Goal: Navigation & Orientation: Understand site structure

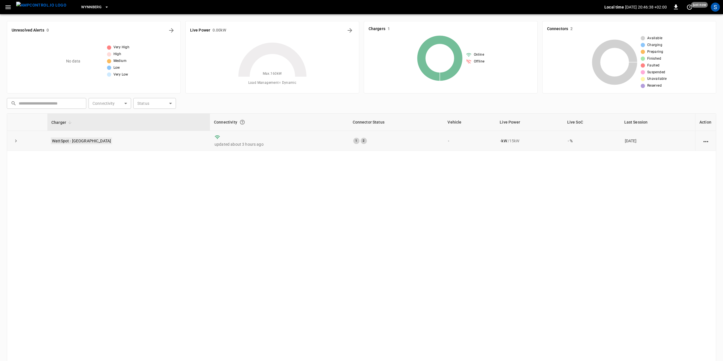
click at [70, 141] on link "WattSpot - [GEOGRAPHIC_DATA]" at bounding box center [81, 140] width 61 height 7
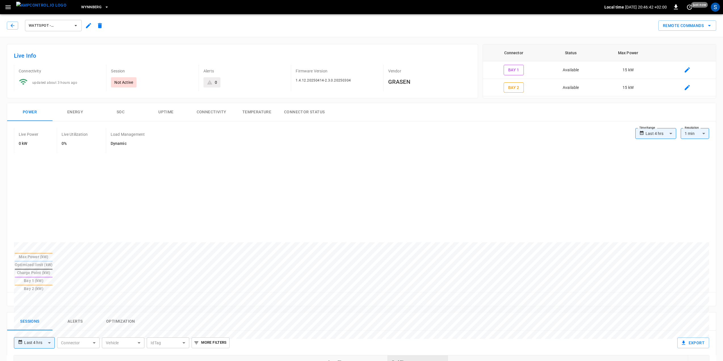
click at [7, 7] on icon "button" at bounding box center [7, 7] width 5 height 4
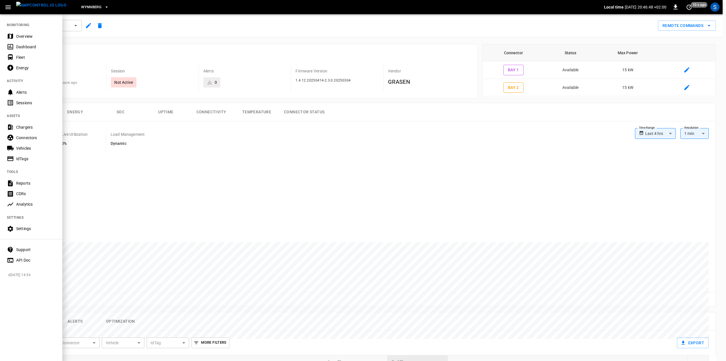
click at [28, 230] on div "Settings" at bounding box center [35, 229] width 39 height 6
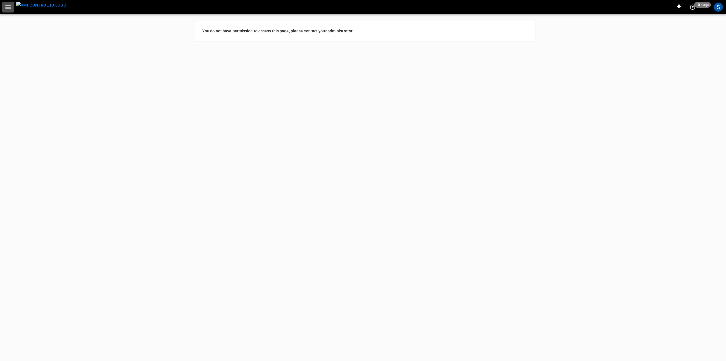
click at [5, 5] on icon "button" at bounding box center [8, 7] width 7 height 7
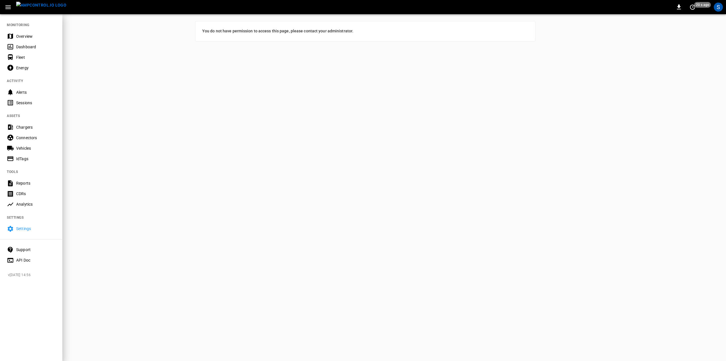
click at [26, 39] on div "Overview" at bounding box center [35, 36] width 39 height 6
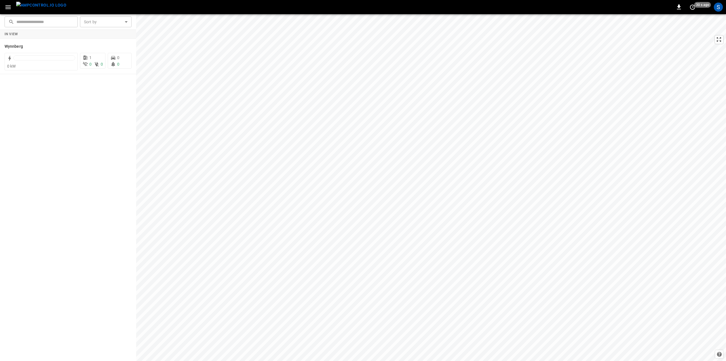
click at [10, 10] on icon "button" at bounding box center [8, 7] width 7 height 7
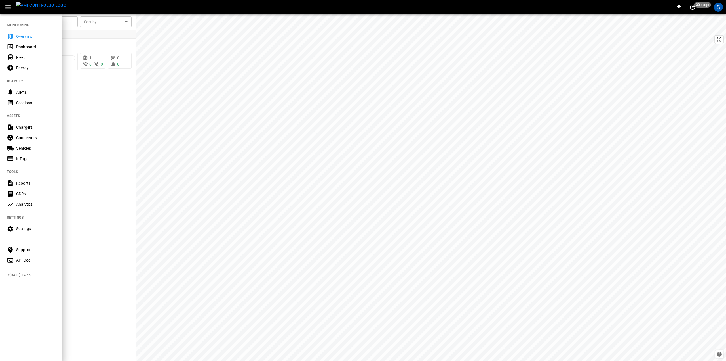
click at [18, 57] on div "Fleet" at bounding box center [35, 57] width 39 height 6
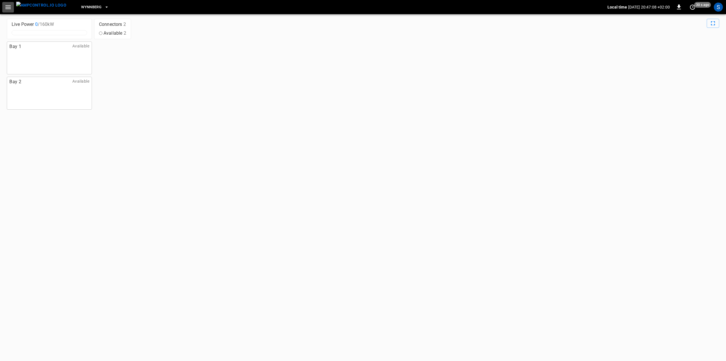
click at [6, 7] on icon "button" at bounding box center [7, 7] width 5 height 4
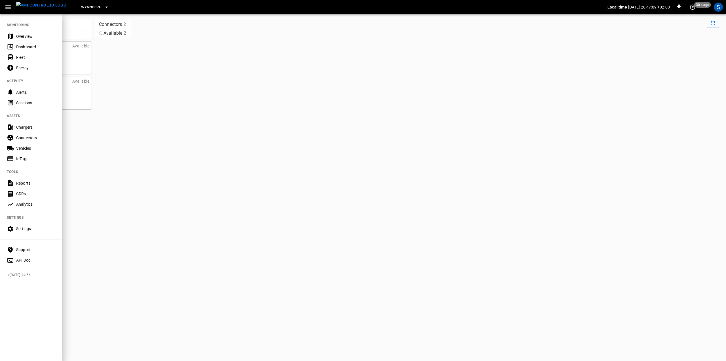
click at [83, 60] on div at bounding box center [363, 180] width 726 height 361
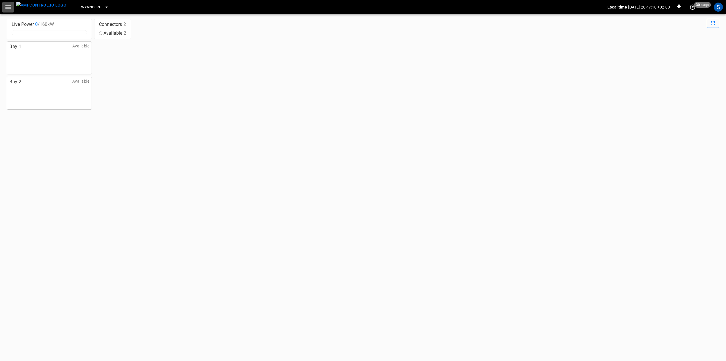
click at [9, 5] on icon "button" at bounding box center [8, 7] width 7 height 7
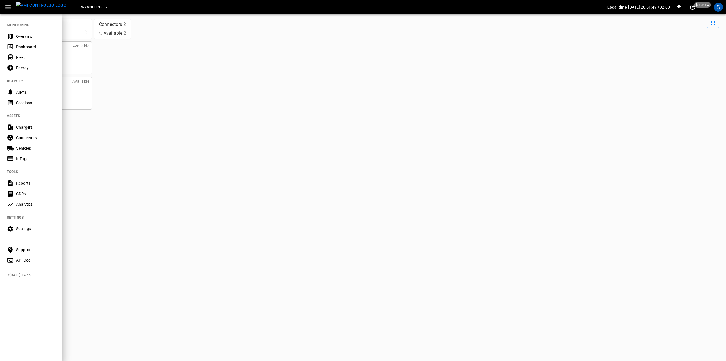
click at [22, 100] on div "Sessions" at bounding box center [35, 103] width 39 height 6
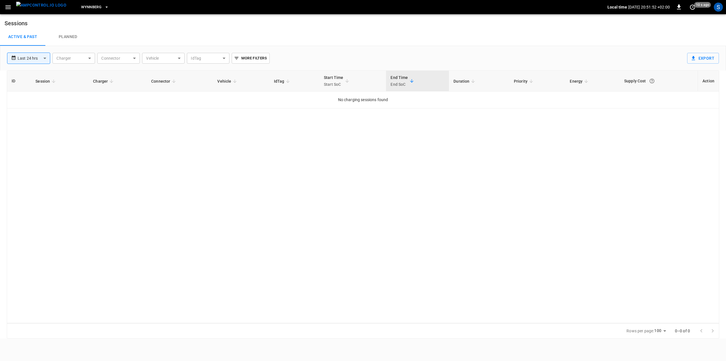
click at [79, 58] on body "**********" at bounding box center [363, 169] width 726 height 338
click at [78, 84] on li "WattSpot - Wynberg" at bounding box center [91, 81] width 79 height 14
type input "**********"
click at [134, 60] on div at bounding box center [363, 180] width 726 height 361
click at [203, 134] on div "ID Session Charger Connector Vehicle IdTag Start Time Start SoC End Time End So…" at bounding box center [363, 196] width 713 height 252
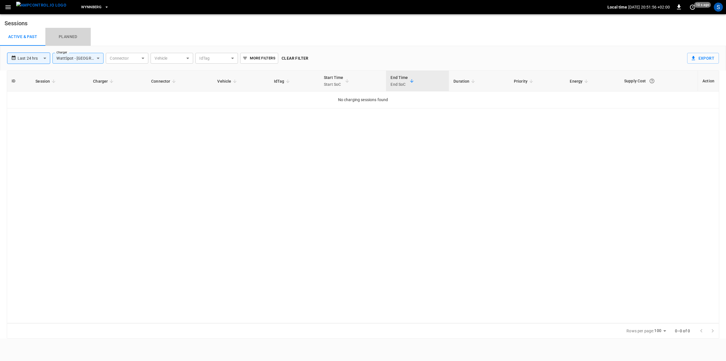
click at [57, 37] on link "Planned" at bounding box center [67, 37] width 45 height 18
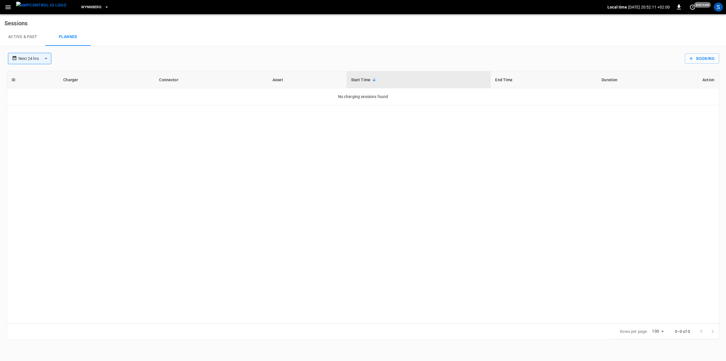
click at [32, 37] on link "Active & Past" at bounding box center [22, 37] width 45 height 18
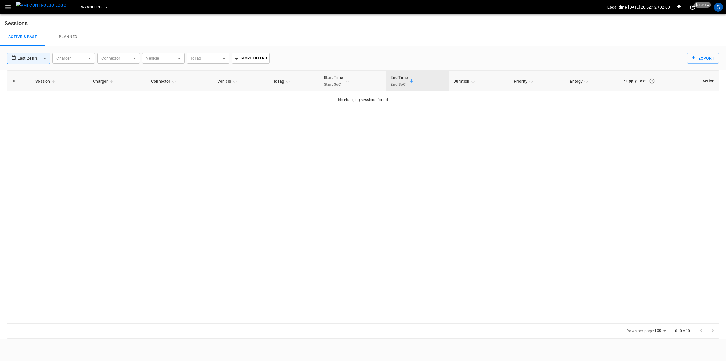
click at [104, 6] on icon "button" at bounding box center [107, 7] width 6 height 6
click at [41, 8] on div at bounding box center [363, 180] width 726 height 361
click at [29, 6] on img "menu" at bounding box center [41, 5] width 50 height 7
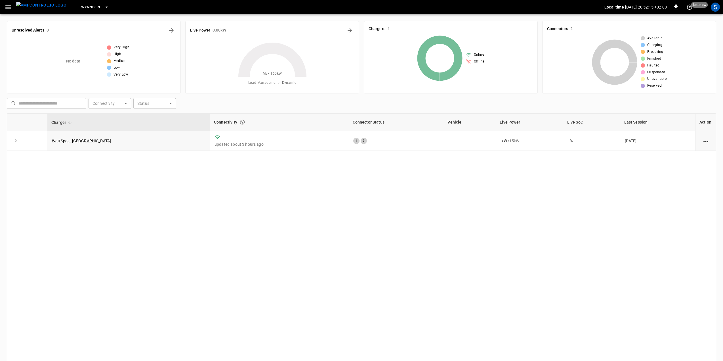
click at [10, 6] on icon "button" at bounding box center [8, 7] width 7 height 7
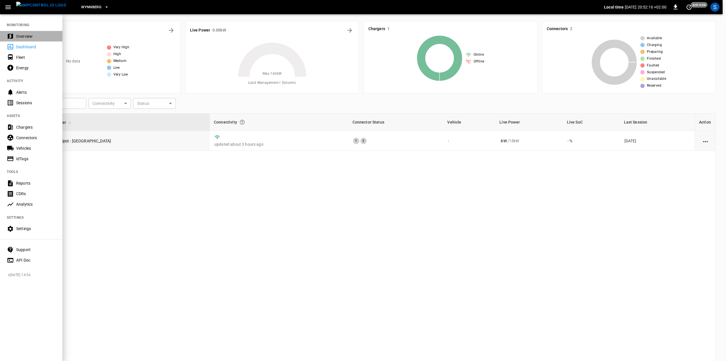
click at [27, 36] on div "Overview" at bounding box center [35, 36] width 39 height 6
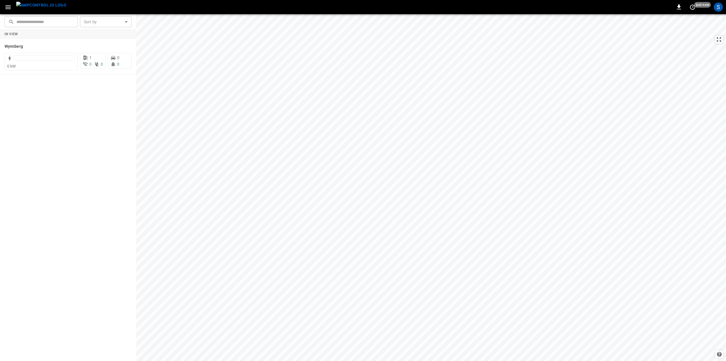
click at [696, 12] on div "0 just now S" at bounding box center [363, 7] width 726 height 14
click at [695, 8] on icon "set refresh interval" at bounding box center [692, 7] width 5 height 5
click at [680, 27] on li "Update every 5 sec" at bounding box center [674, 27] width 45 height 9
click at [695, 8] on icon "set refresh interval" at bounding box center [692, 7] width 5 height 5
click at [40, 65] on div at bounding box center [363, 180] width 726 height 361
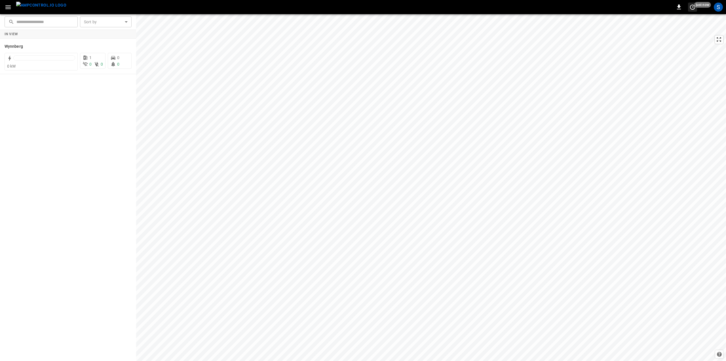
click at [693, 9] on icon "set refresh interval" at bounding box center [692, 7] width 7 height 7
click at [656, 47] on li "Off" at bounding box center [674, 46] width 45 height 9
click at [5, 8] on icon "button" at bounding box center [8, 7] width 7 height 7
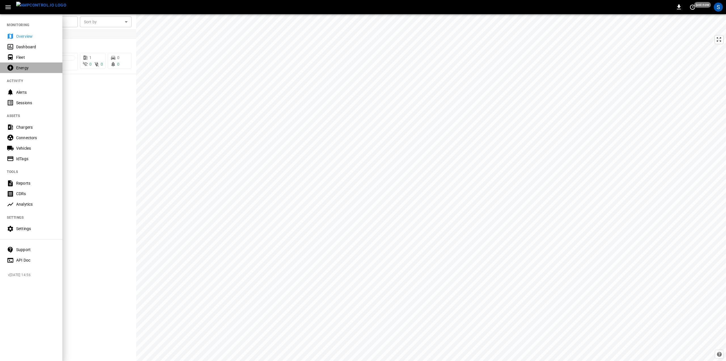
click at [30, 72] on div "Energy" at bounding box center [31, 67] width 62 height 10
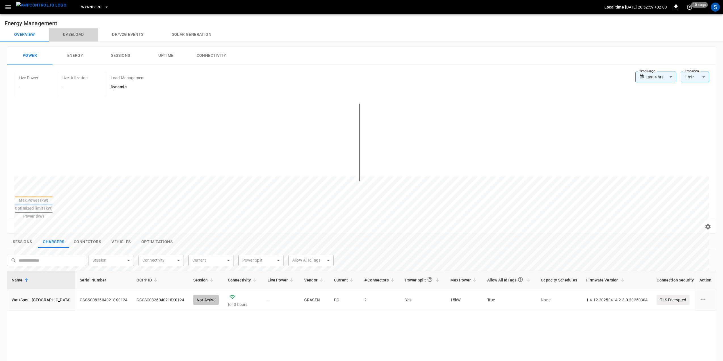
click at [76, 33] on button "Baseload" at bounding box center [73, 35] width 49 height 14
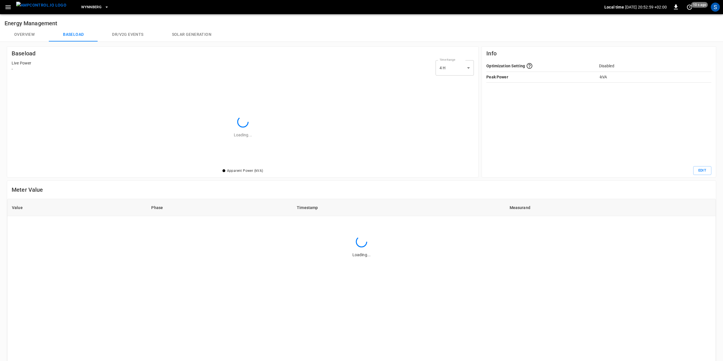
scroll to position [86, 459]
click at [134, 34] on button "Dr/V2G events" at bounding box center [128, 35] width 60 height 14
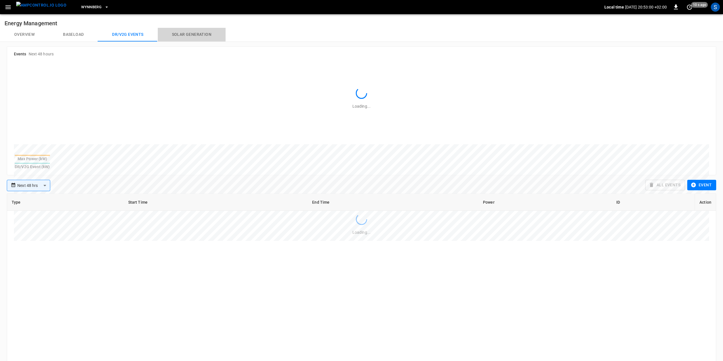
click at [189, 34] on button "Solar generation" at bounding box center [192, 35] width 68 height 14
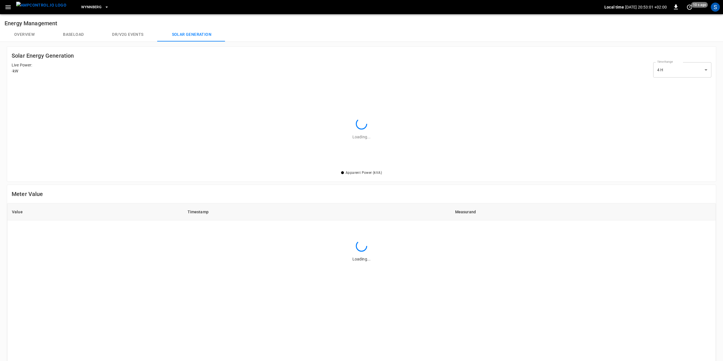
scroll to position [86, 696]
click at [24, 35] on button "Overview" at bounding box center [24, 35] width 49 height 14
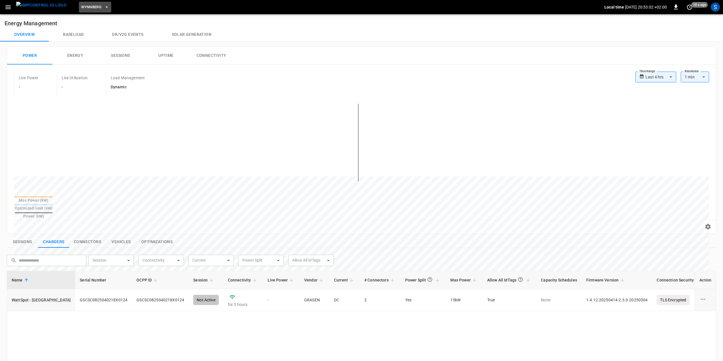
click at [104, 7] on icon "button" at bounding box center [107, 7] width 6 height 6
drag, startPoint x: 251, startPoint y: 100, endPoint x: 353, endPoint y: 121, distance: 104.4
click at [353, 121] on div at bounding box center [363, 180] width 726 height 361
click at [365, 140] on div at bounding box center [361, 147] width 695 height 96
drag, startPoint x: 358, startPoint y: 117, endPoint x: 395, endPoint y: 122, distance: 37.3
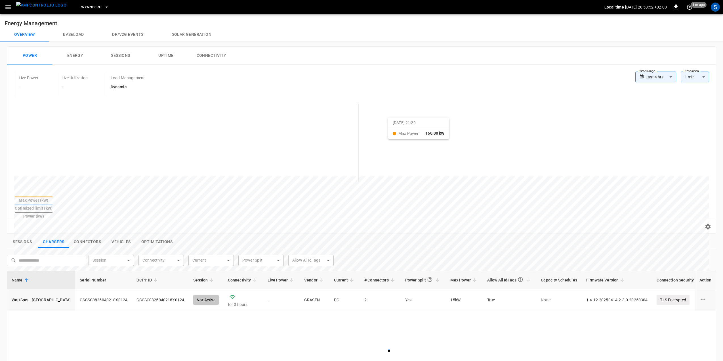
click at [395, 274] on div at bounding box center [351, 312] width 674 height 77
drag, startPoint x: 460, startPoint y: 132, endPoint x: 10, endPoint y: 138, distance: 449.7
click at [10, 138] on div "Max Power (kW) Optimized limit (kW) Power (kW)" at bounding box center [361, 159] width 709 height 121
drag, startPoint x: 100, startPoint y: 136, endPoint x: 505, endPoint y: 129, distance: 405.8
click at [505, 274] on div at bounding box center [351, 312] width 674 height 77
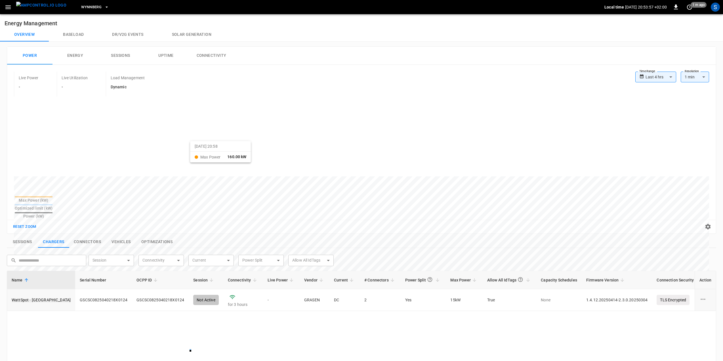
drag, startPoint x: 457, startPoint y: 142, endPoint x: 197, endPoint y: 146, distance: 260.2
click at [197, 274] on div at bounding box center [351, 312] width 674 height 77
drag, startPoint x: 192, startPoint y: 149, endPoint x: 460, endPoint y: 144, distance: 268.7
click at [460, 274] on div at bounding box center [351, 312] width 674 height 77
drag, startPoint x: 532, startPoint y: 144, endPoint x: 239, endPoint y: 151, distance: 293.7
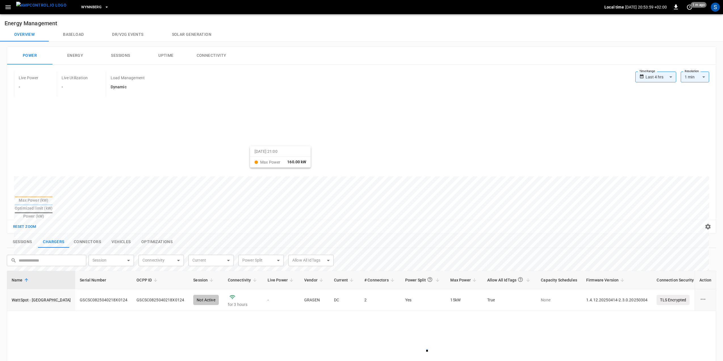
click at [239, 274] on div at bounding box center [351, 312] width 674 height 77
drag, startPoint x: 235, startPoint y: 151, endPoint x: 521, endPoint y: 148, distance: 286.0
click at [521, 274] on div at bounding box center [351, 312] width 674 height 77
drag, startPoint x: 294, startPoint y: 117, endPoint x: 312, endPoint y: 117, distance: 17.6
click at [312, 274] on div at bounding box center [351, 312] width 674 height 77
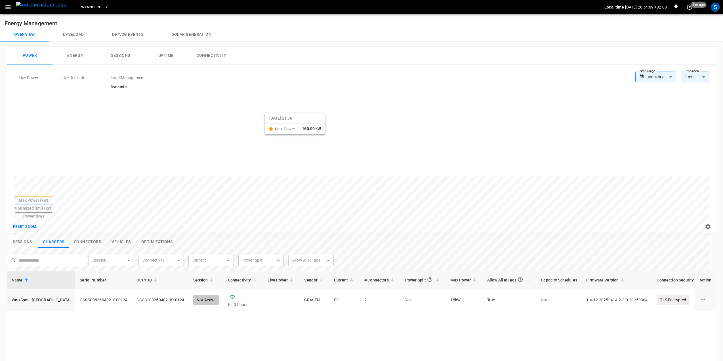
drag, startPoint x: 308, startPoint y: 121, endPoint x: 272, endPoint y: 118, distance: 36.7
click at [272, 274] on div at bounding box center [351, 312] width 674 height 77
drag, startPoint x: 334, startPoint y: 125, endPoint x: 298, endPoint y: 123, distance: 36.1
click at [301, 274] on div at bounding box center [351, 312] width 674 height 77
drag, startPoint x: 295, startPoint y: 123, endPoint x: 363, endPoint y: 123, distance: 67.8
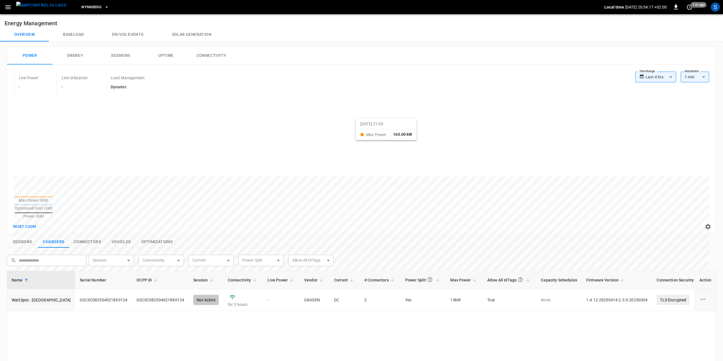
click at [363, 274] on div at bounding box center [351, 312] width 674 height 77
